Goal: Find specific page/section: Find specific page/section

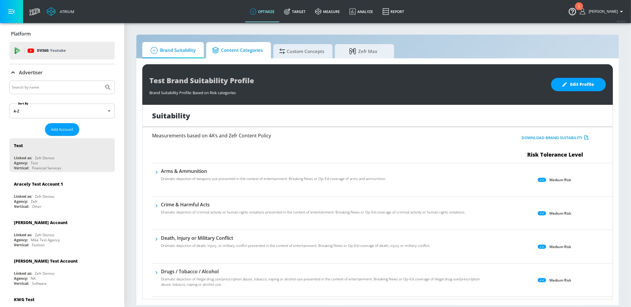
click at [234, 56] on span "Content Categories" at bounding box center [237, 50] width 51 height 14
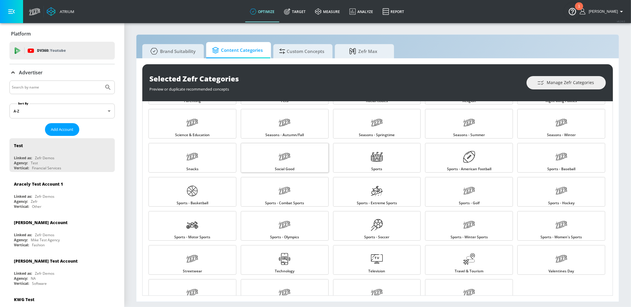
scroll to position [563, 0]
